Goal: Use online tool/utility: Utilize a website feature to perform a specific function

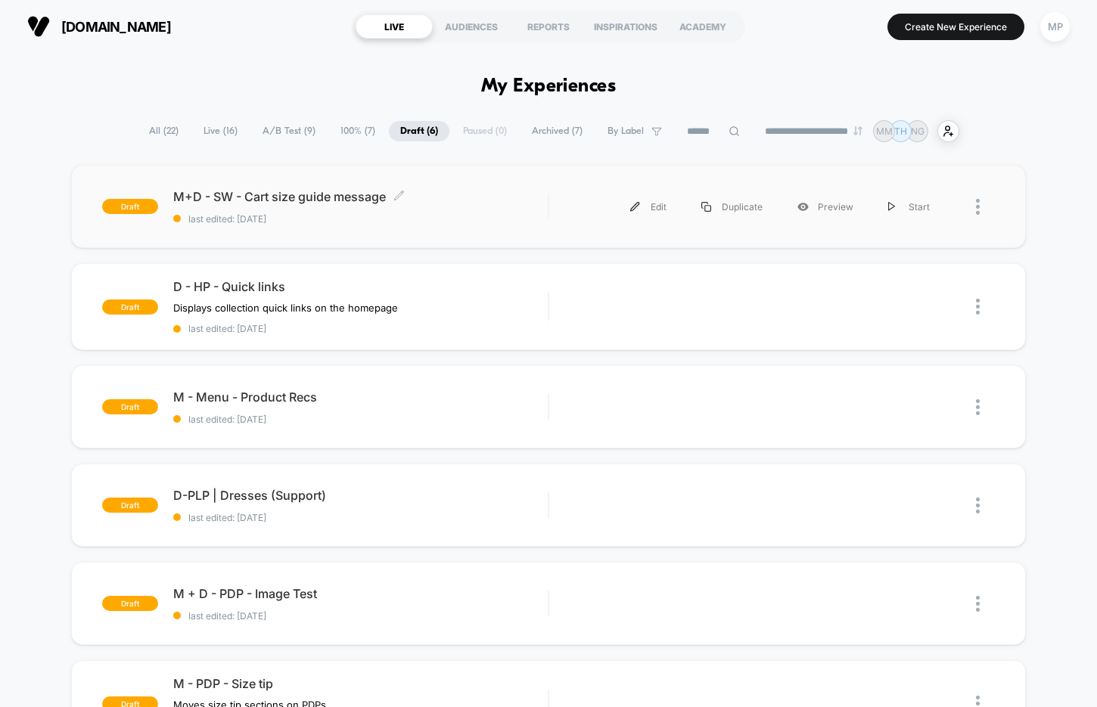
click at [379, 228] on div "draft M+D - SW - Cart size guide message Click to edit experience details Click…" at bounding box center [548, 206] width 954 height 83
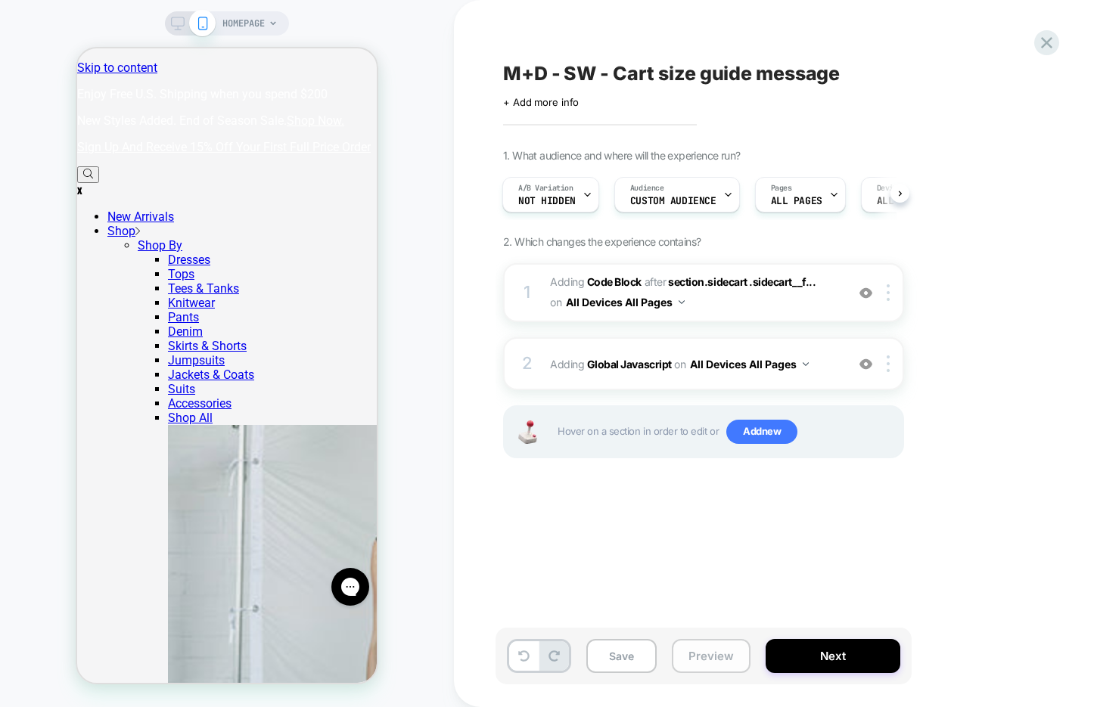
click at [696, 658] on button "Preview" at bounding box center [711, 656] width 79 height 34
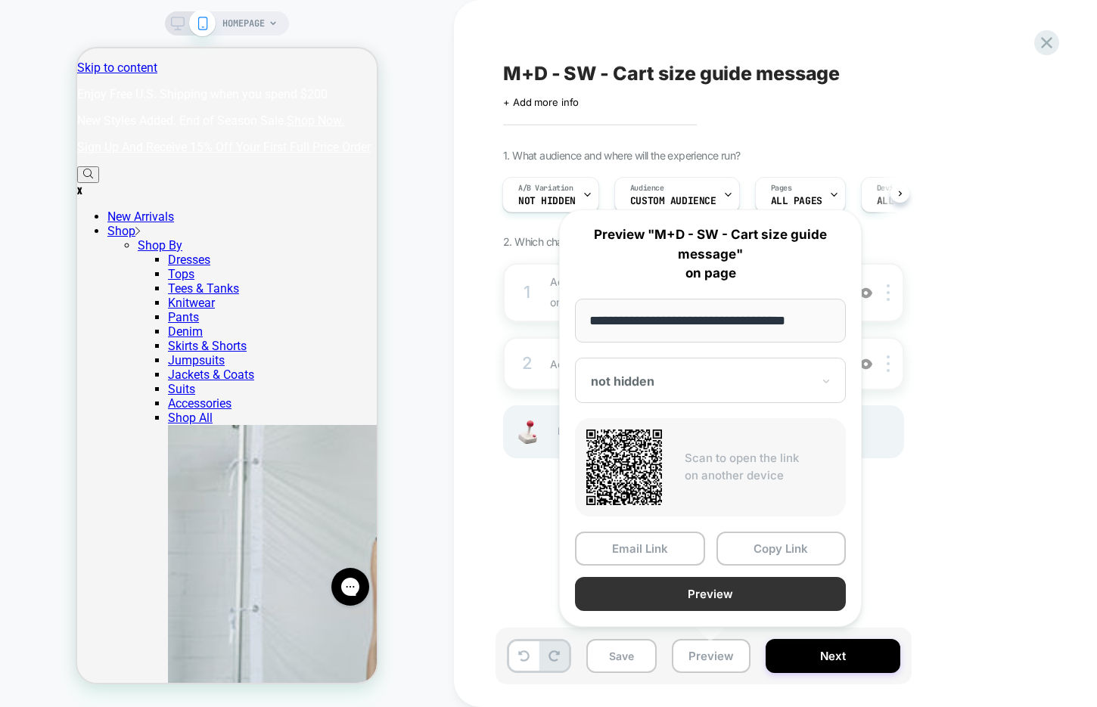
click at [716, 594] on button "Preview" at bounding box center [710, 594] width 271 height 34
